Goal: Task Accomplishment & Management: Complete application form

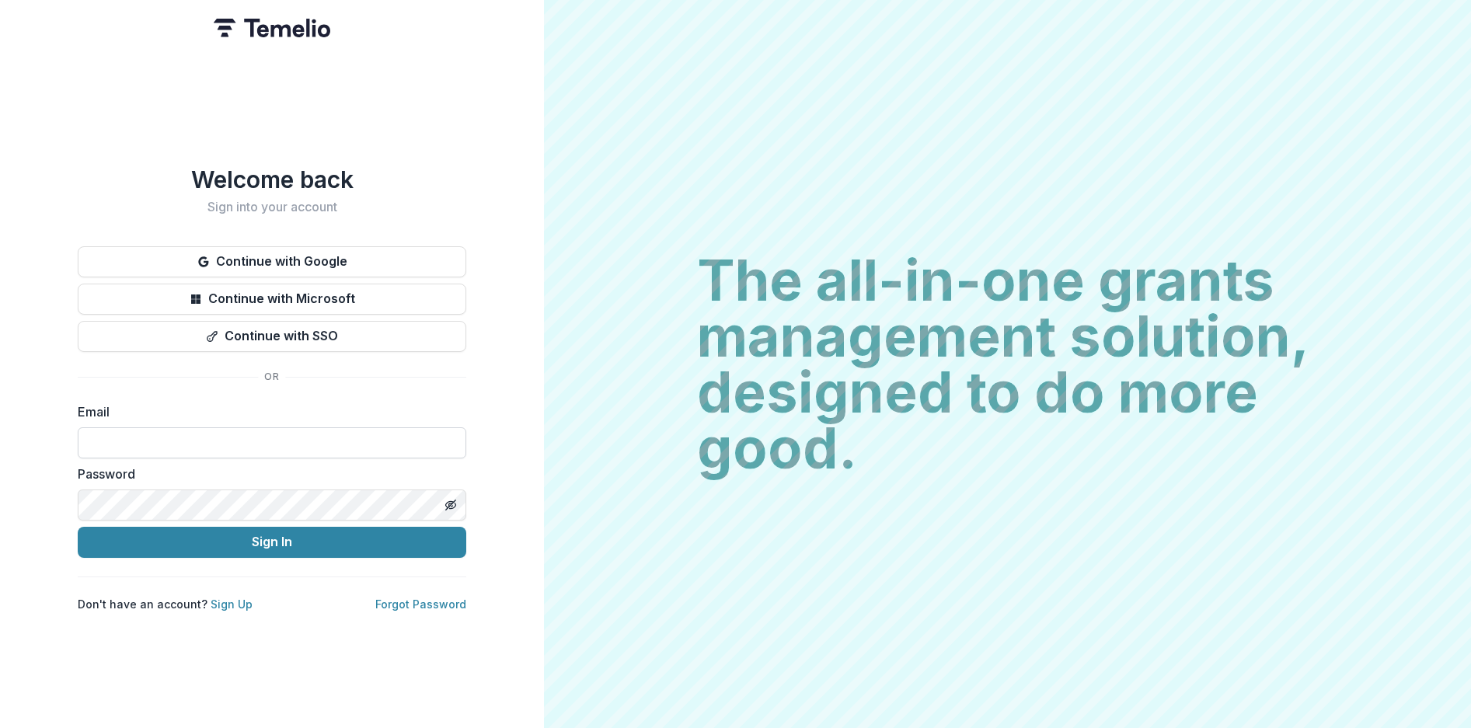
click at [113, 442] on input at bounding box center [272, 442] width 388 height 31
type input "**********"
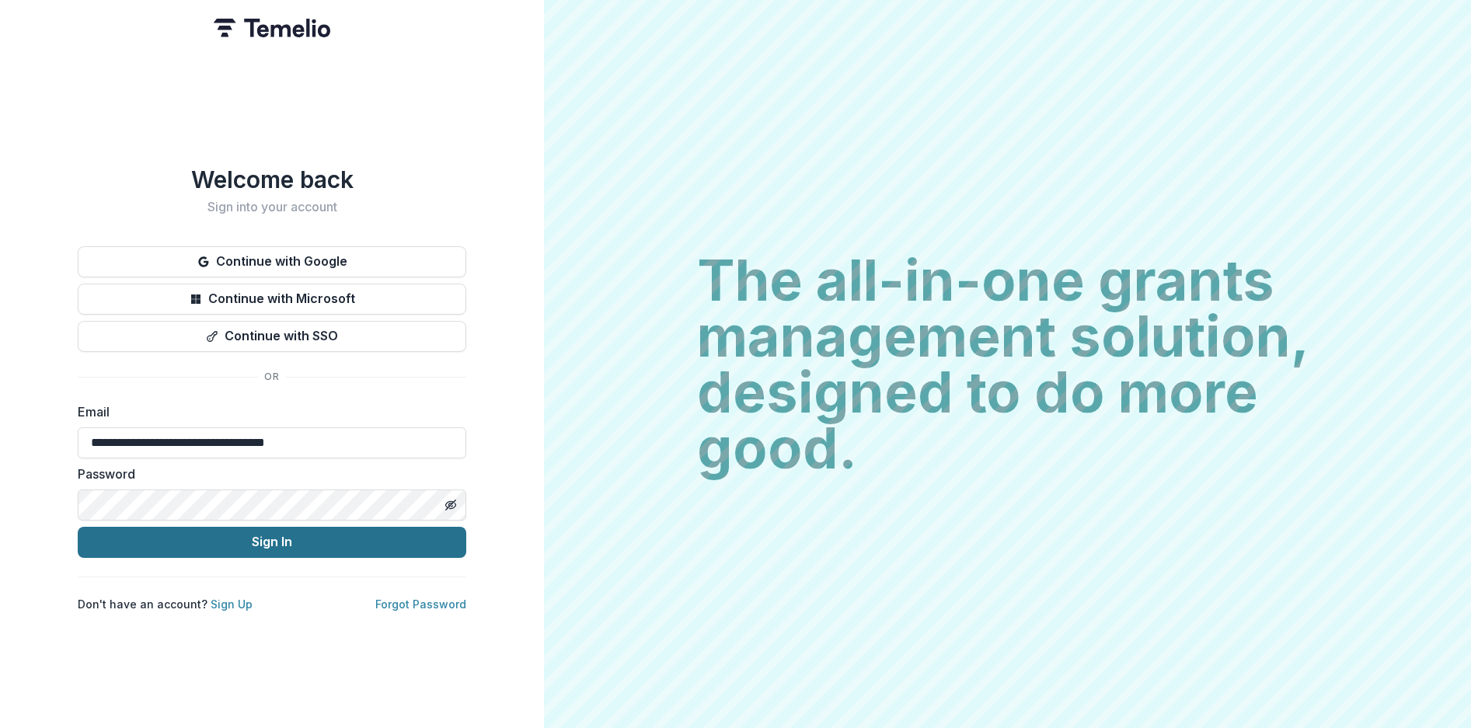
click at [225, 539] on button "Sign In" at bounding box center [272, 542] width 388 height 31
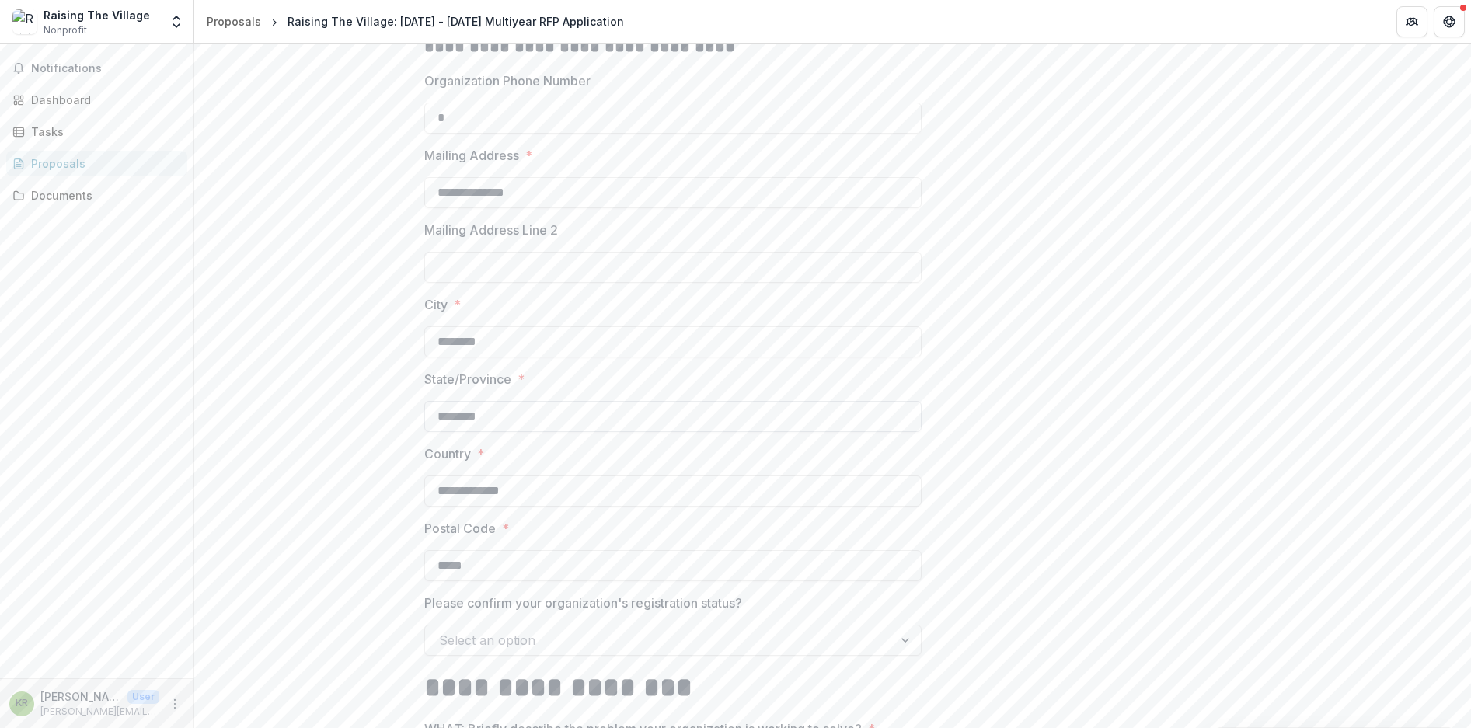
scroll to position [621, 0]
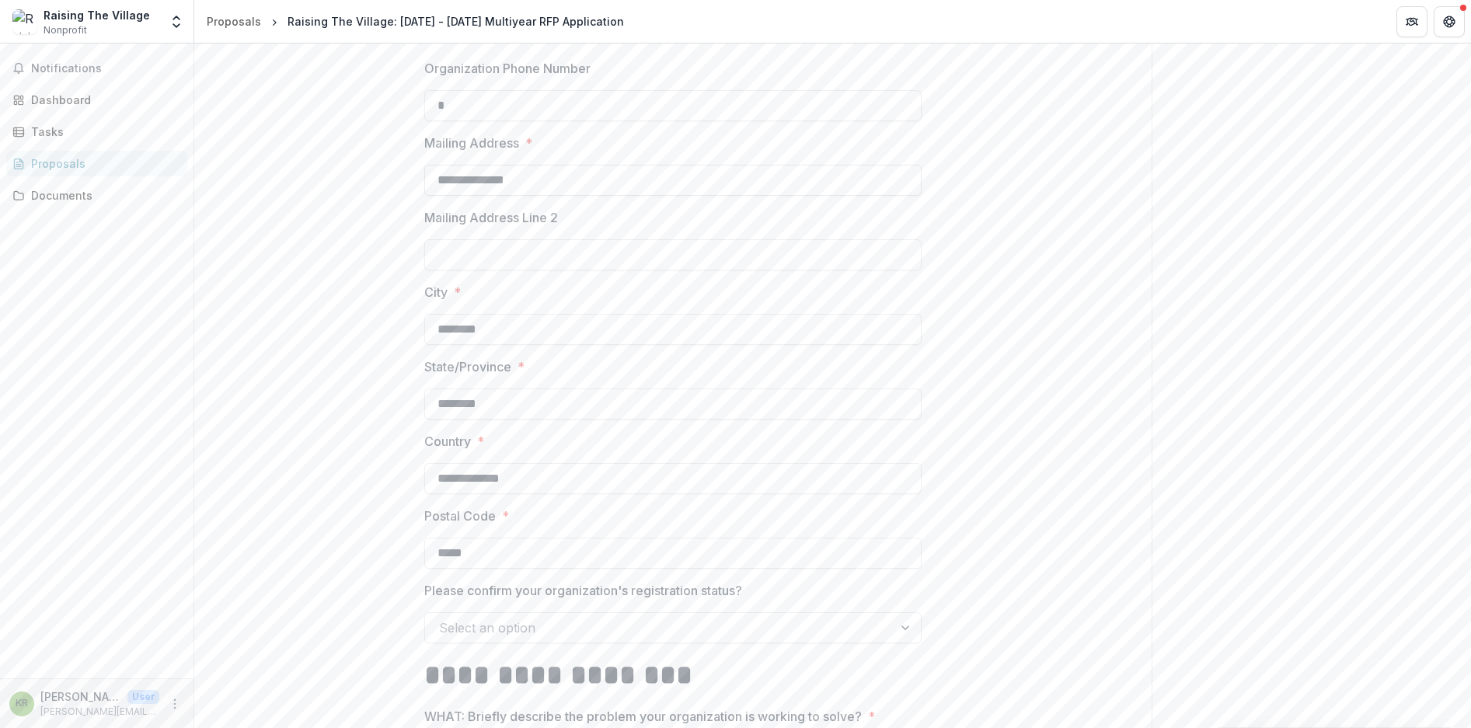
click at [545, 178] on input "**********" at bounding box center [672, 180] width 497 height 31
type input "**********"
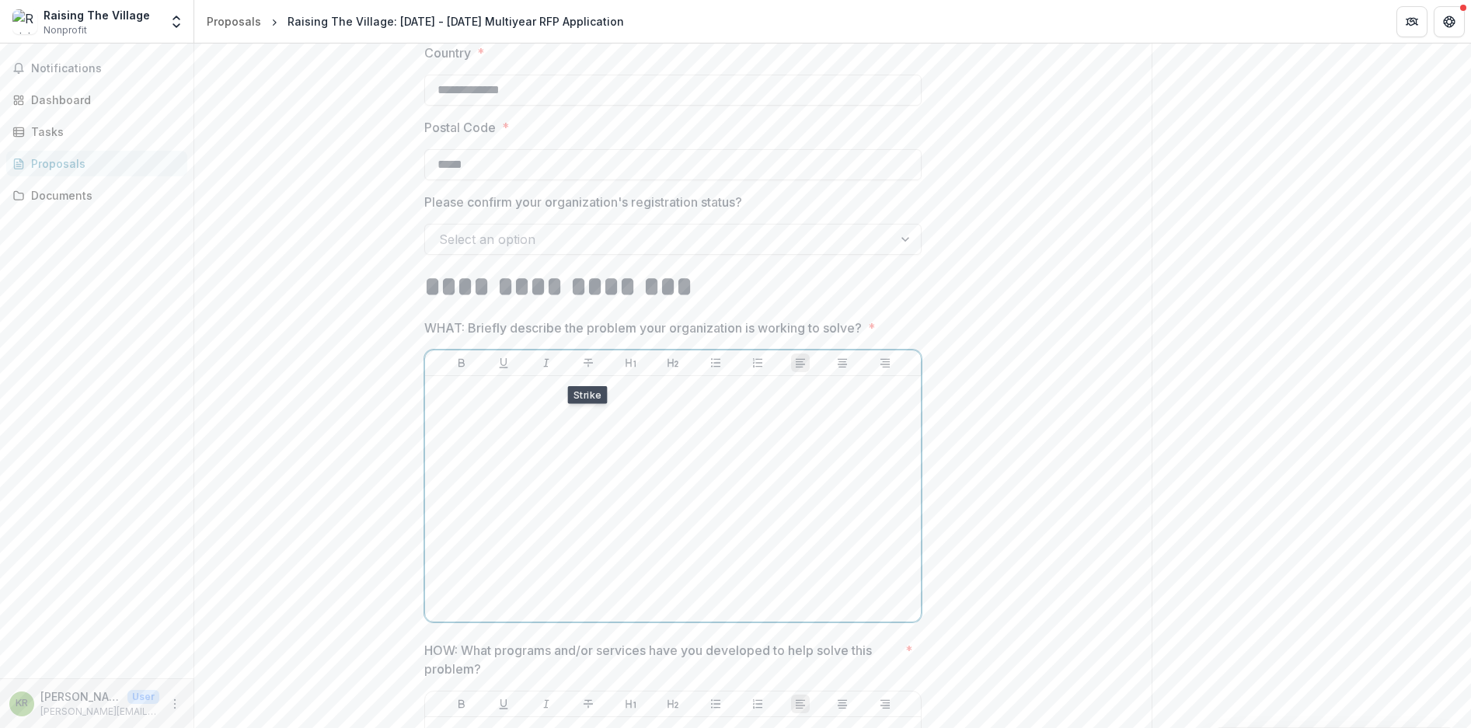
click at [581, 412] on div at bounding box center [672, 498] width 483 height 233
drag, startPoint x: 326, startPoint y: 363, endPoint x: 365, endPoint y: 360, distance: 39.7
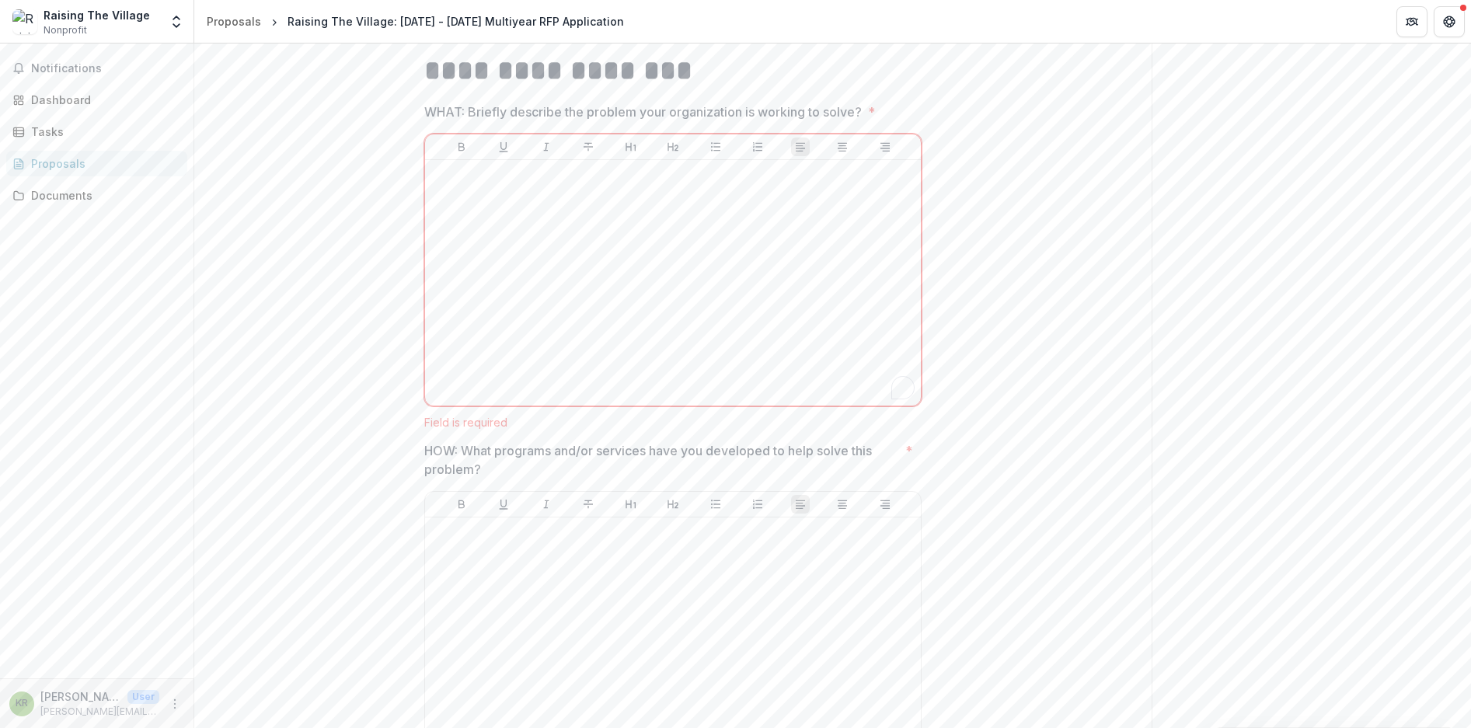
scroll to position [1243, 0]
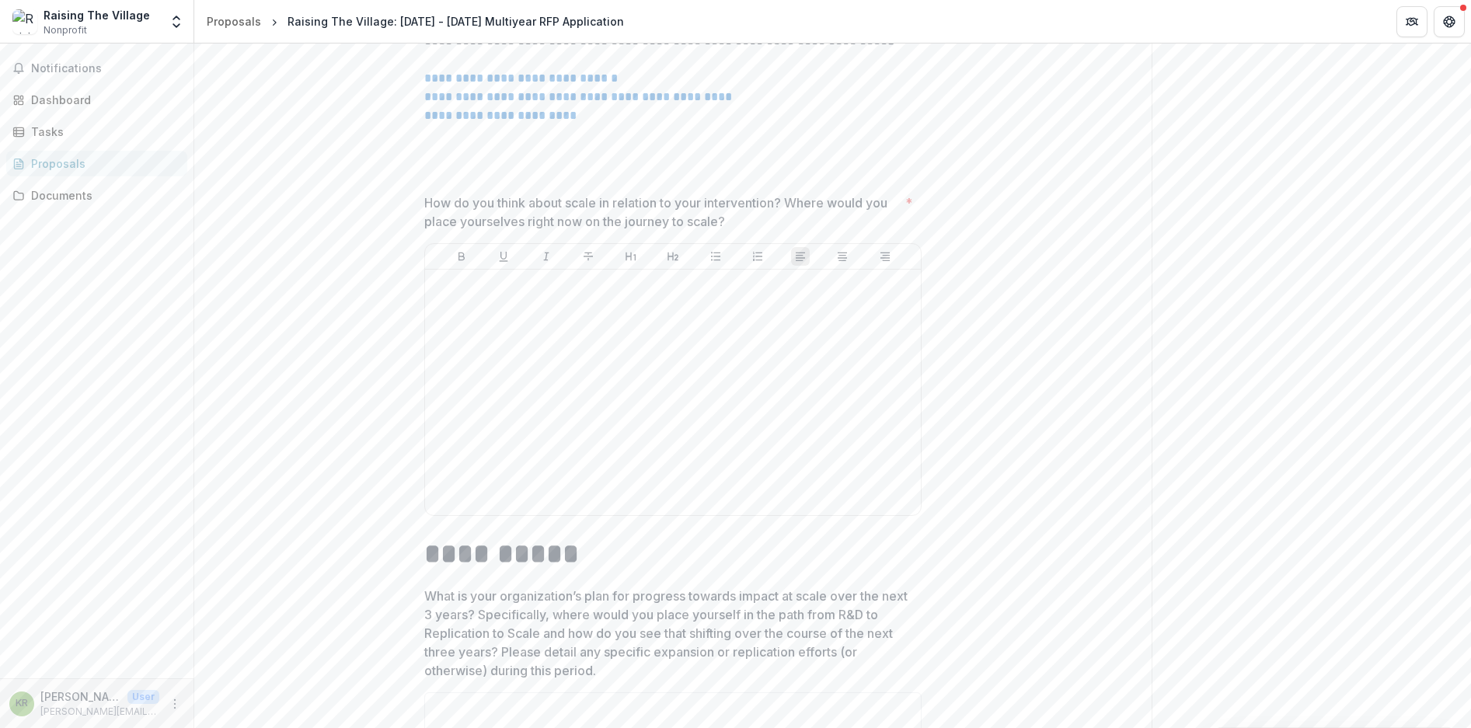
scroll to position [2486, 0]
click at [672, 391] on div at bounding box center [672, 387] width 483 height 233
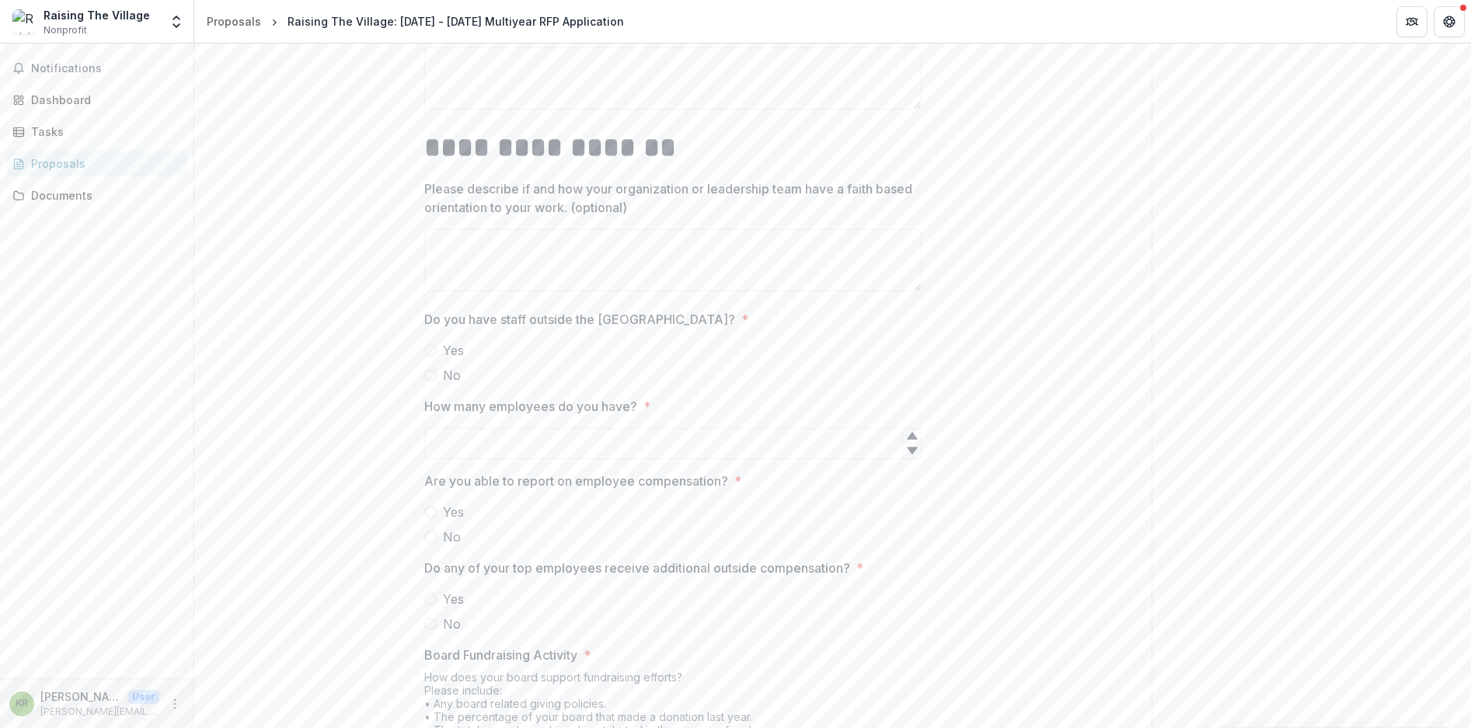
scroll to position [8079, 0]
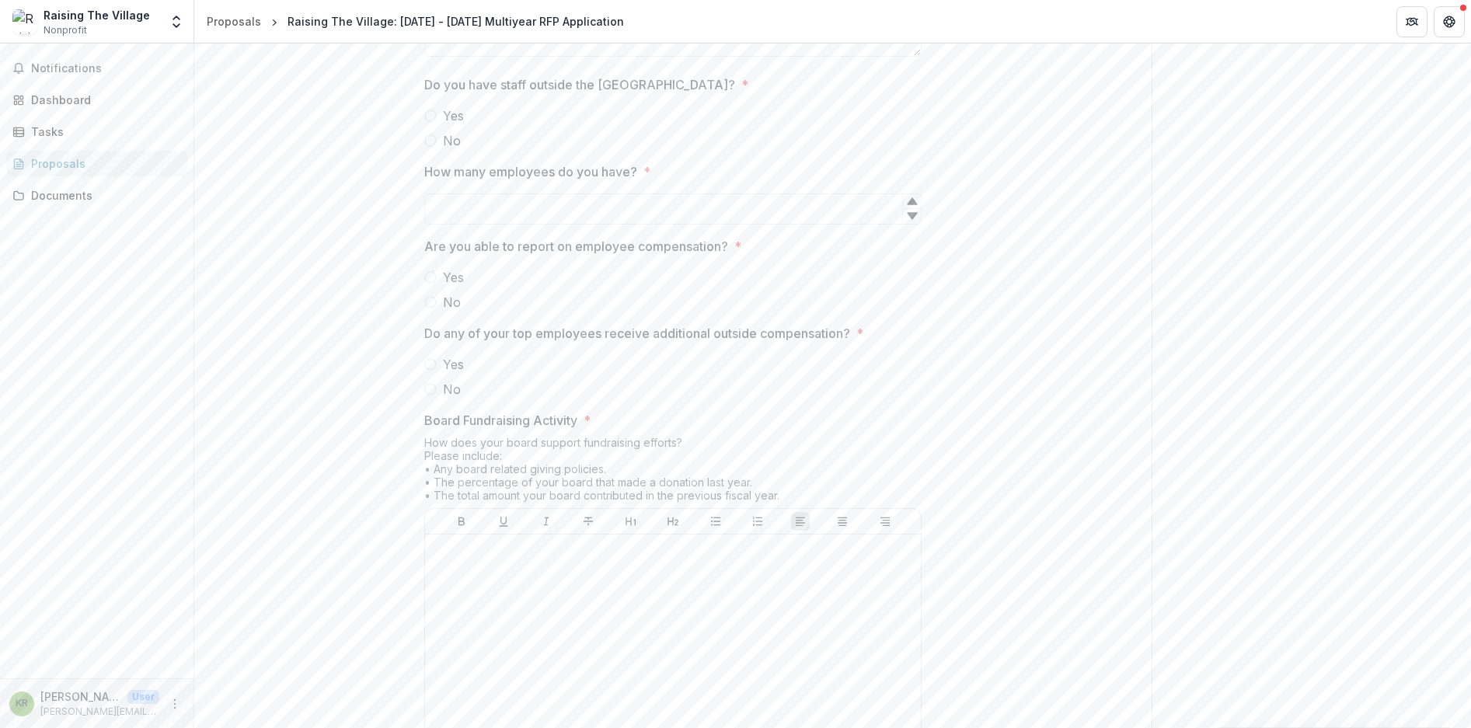
click at [439, 125] on label "Yes" at bounding box center [672, 115] width 497 height 19
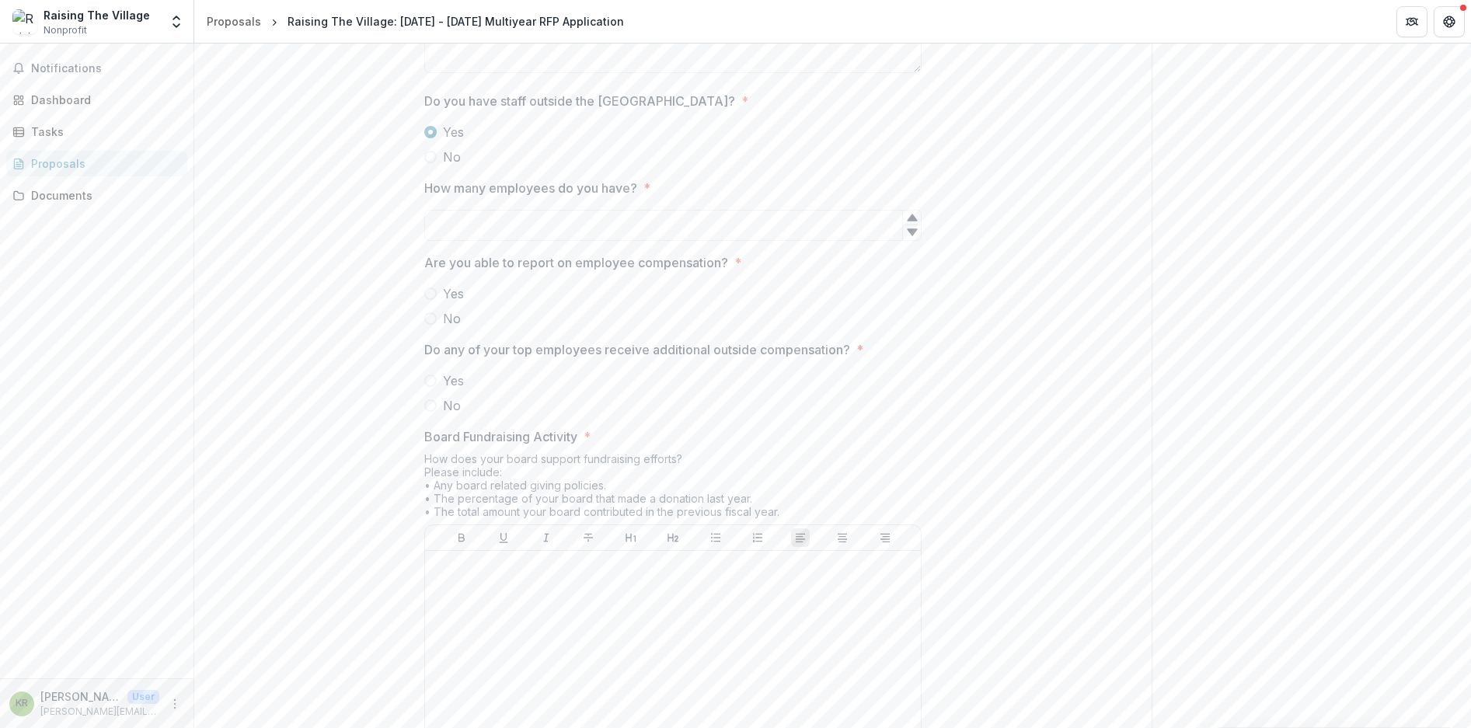
scroll to position [8096, 0]
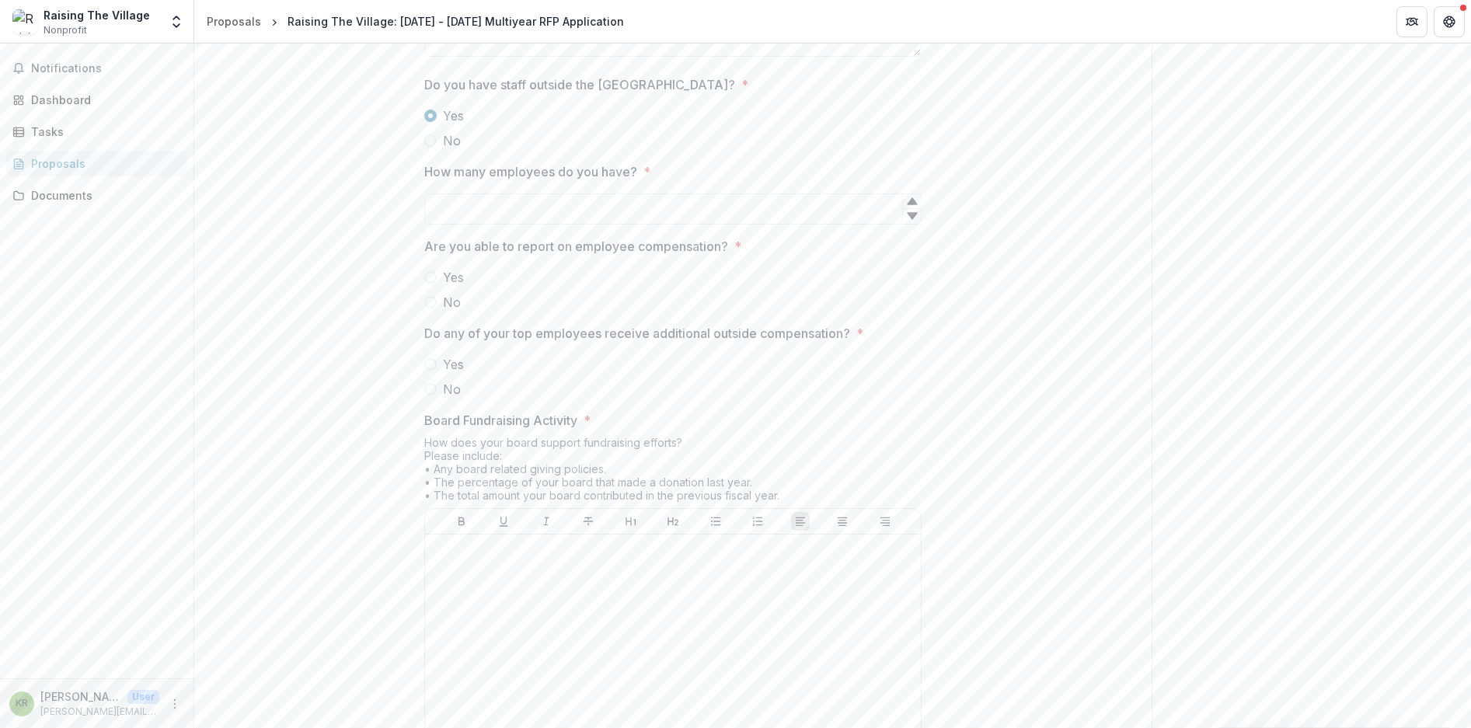
click at [443, 150] on span "No" at bounding box center [452, 140] width 18 height 19
click at [449, 125] on span "Yes" at bounding box center [453, 115] width 21 height 19
click at [451, 287] on span "Yes" at bounding box center [453, 277] width 21 height 19
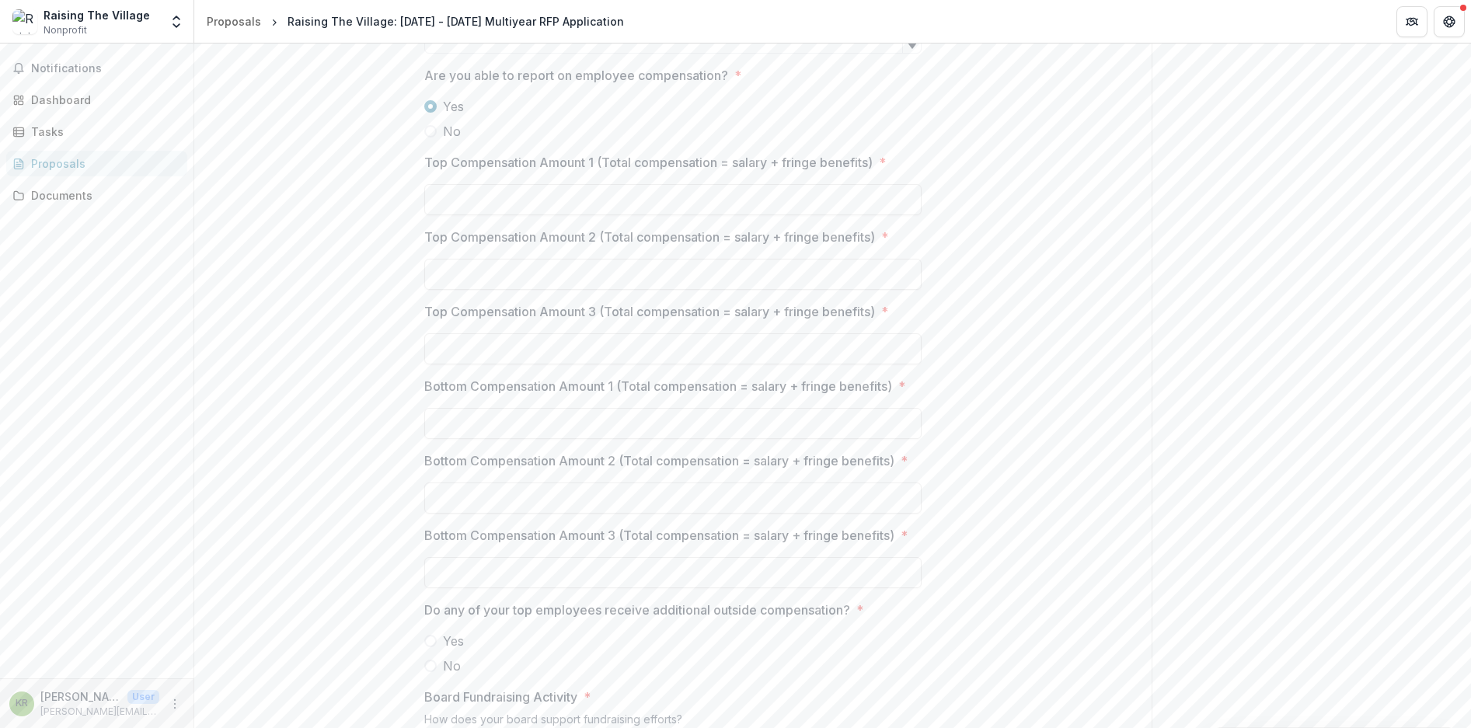
scroll to position [8173, 0]
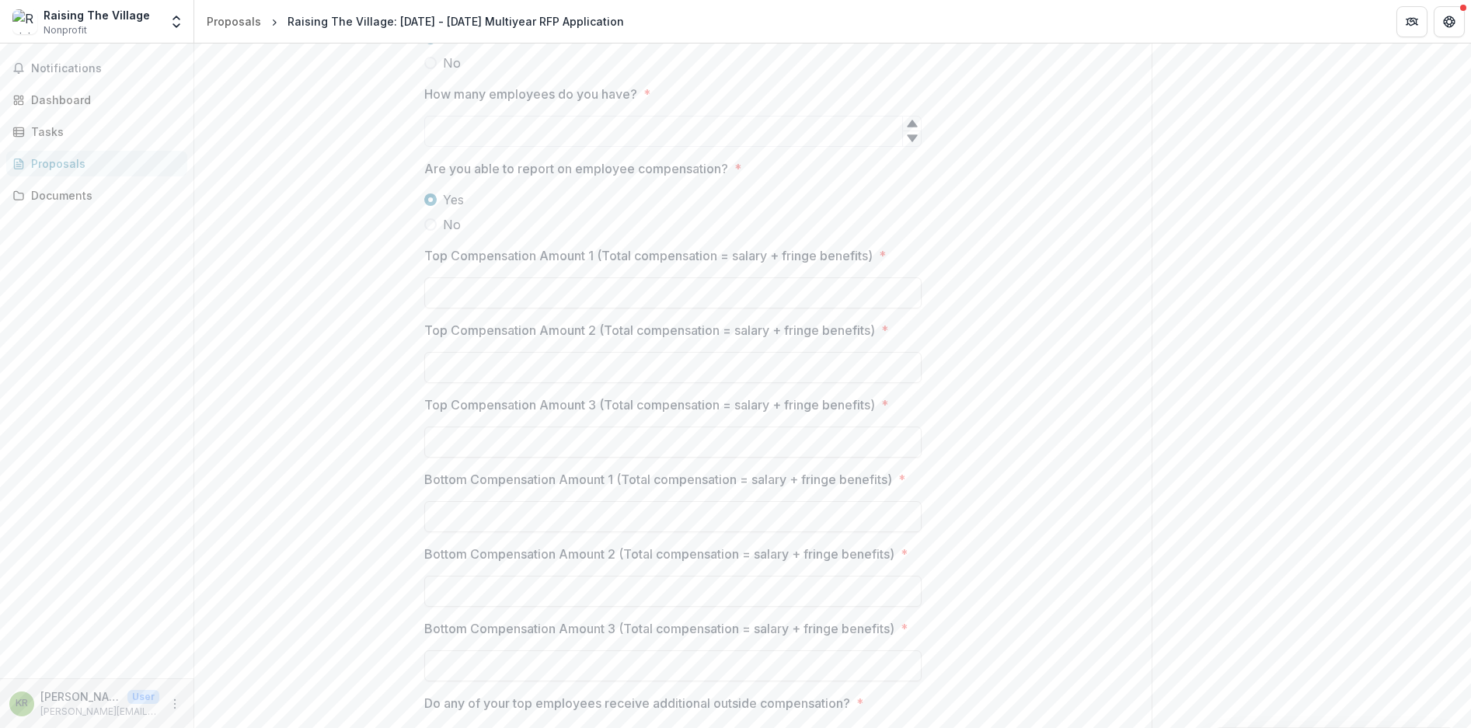
click at [437, 234] on label "No" at bounding box center [672, 224] width 497 height 19
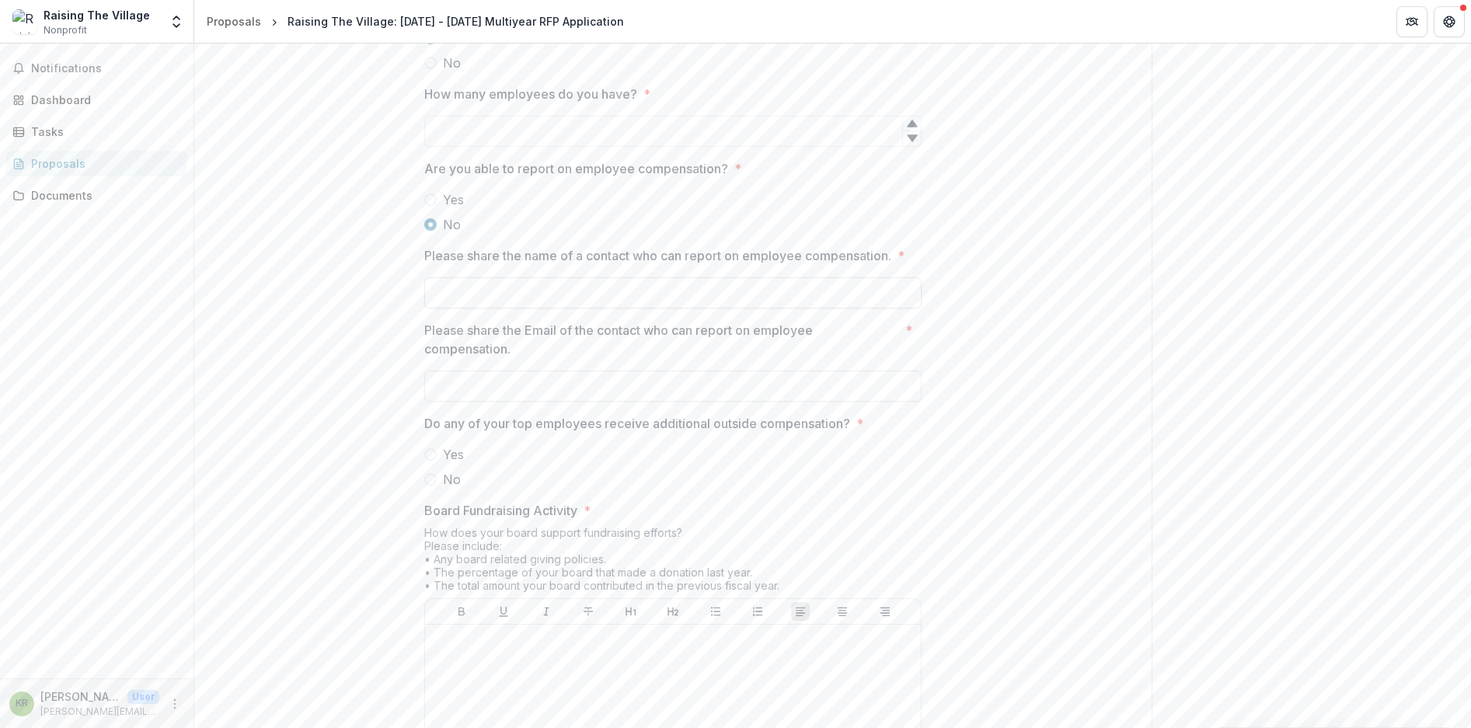
click at [489, 303] on input "Please share the name of a contact who can report on employee compensation. *" at bounding box center [672, 292] width 497 height 31
click at [485, 402] on input "Please share the Email of the contact who can report on employee compensation. *" at bounding box center [672, 386] width 497 height 31
click at [436, 464] on label "Yes" at bounding box center [672, 454] width 497 height 19
click at [444, 489] on span "No" at bounding box center [452, 479] width 18 height 19
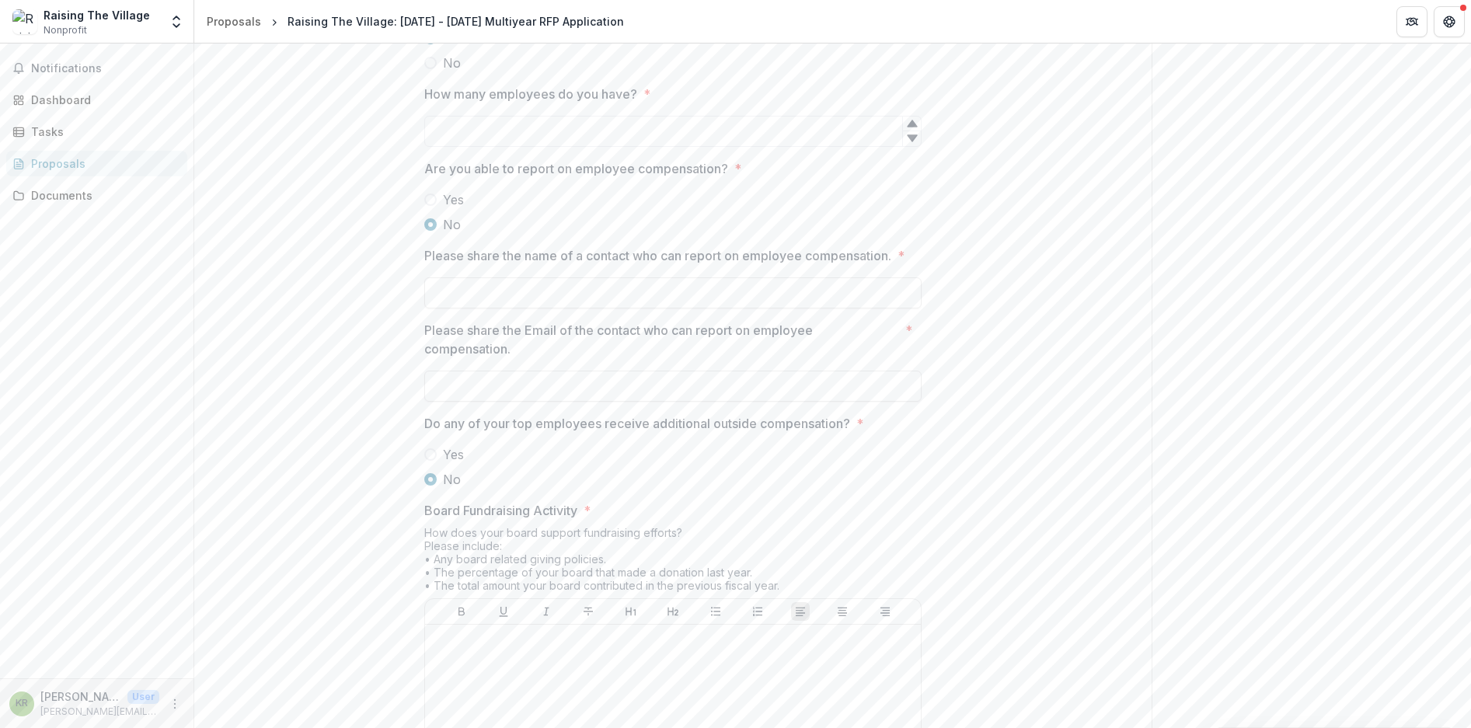
click at [443, 464] on span "Yes" at bounding box center [453, 454] width 21 height 19
click at [473, 489] on label "No" at bounding box center [672, 479] width 497 height 19
click at [526, 463] on label "Yes" at bounding box center [672, 454] width 497 height 19
click at [453, 489] on span "No" at bounding box center [452, 479] width 18 height 19
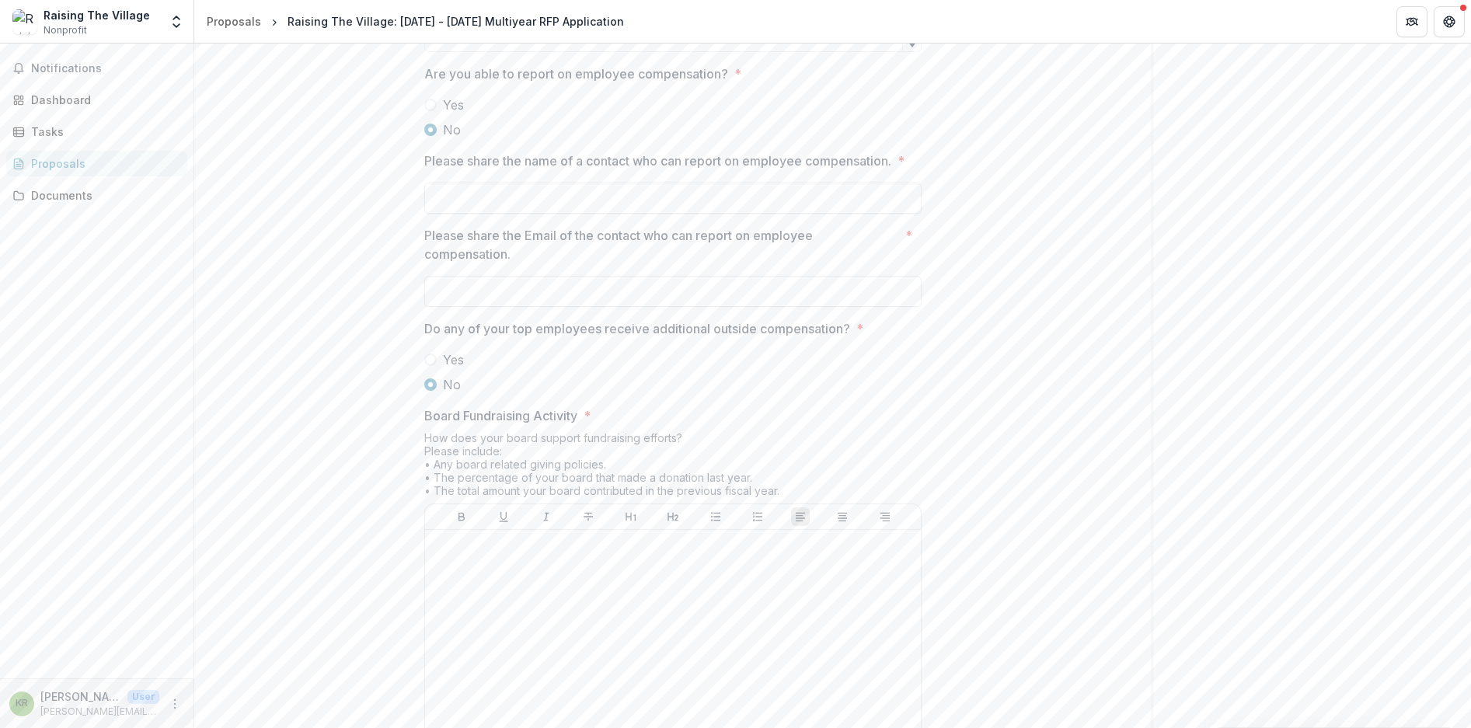
scroll to position [7802, 0]
